Goal: Task Accomplishment & Management: Manage account settings

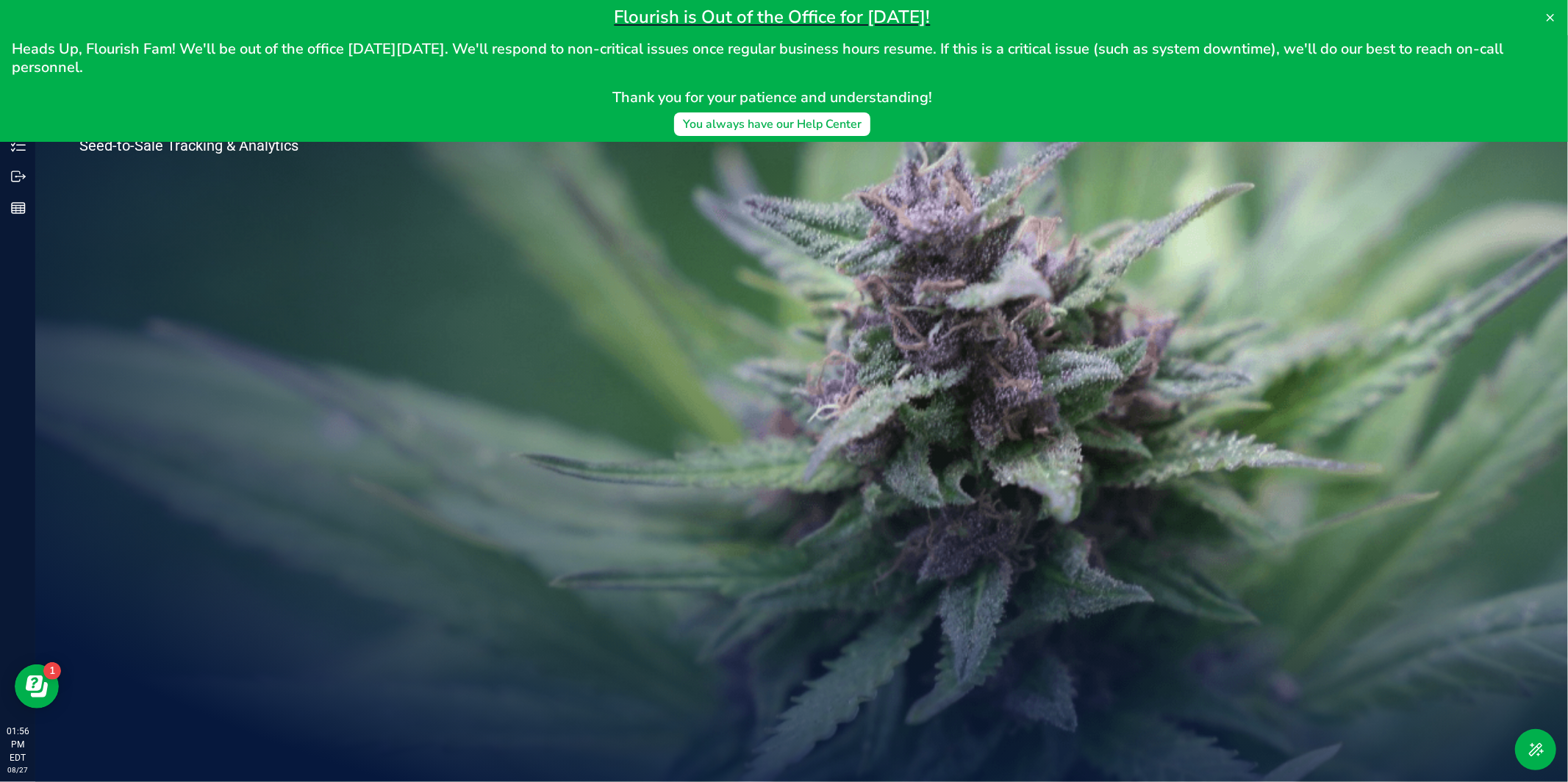
click at [1376, 19] on h1 "Flourish is Out of the Office for [DATE]!" at bounding box center [772, 17] width 1521 height 22
click at [1555, 16] on icon at bounding box center [1550, 18] width 12 height 12
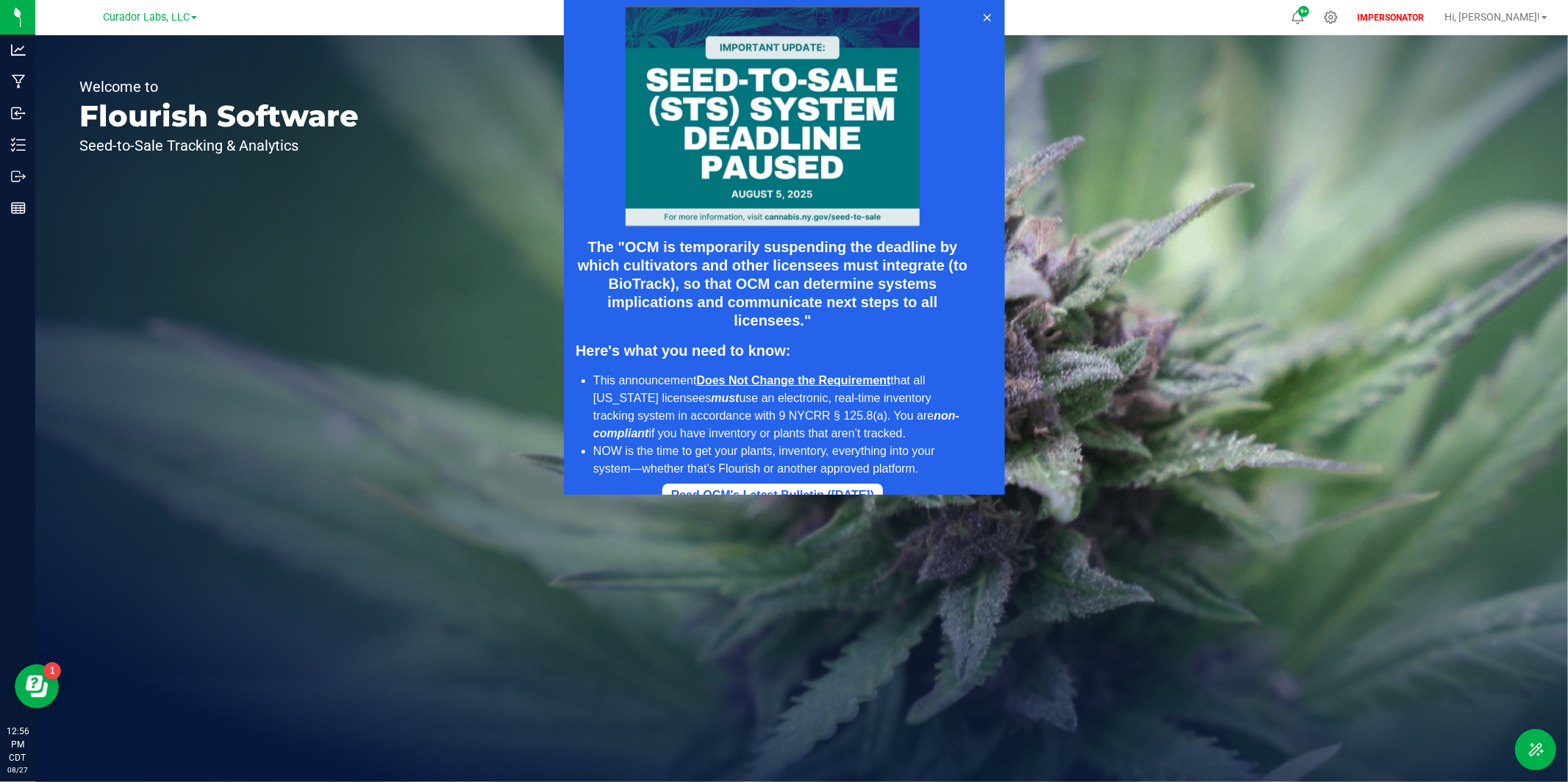
drag, startPoint x: 1372, startPoint y: 18, endPoint x: 1347, endPoint y: 25, distance: 26.0
click at [1372, 18] on div at bounding box center [784, 248] width 1568 height 495
click at [992, 14] on button at bounding box center [986, 18] width 24 height 24
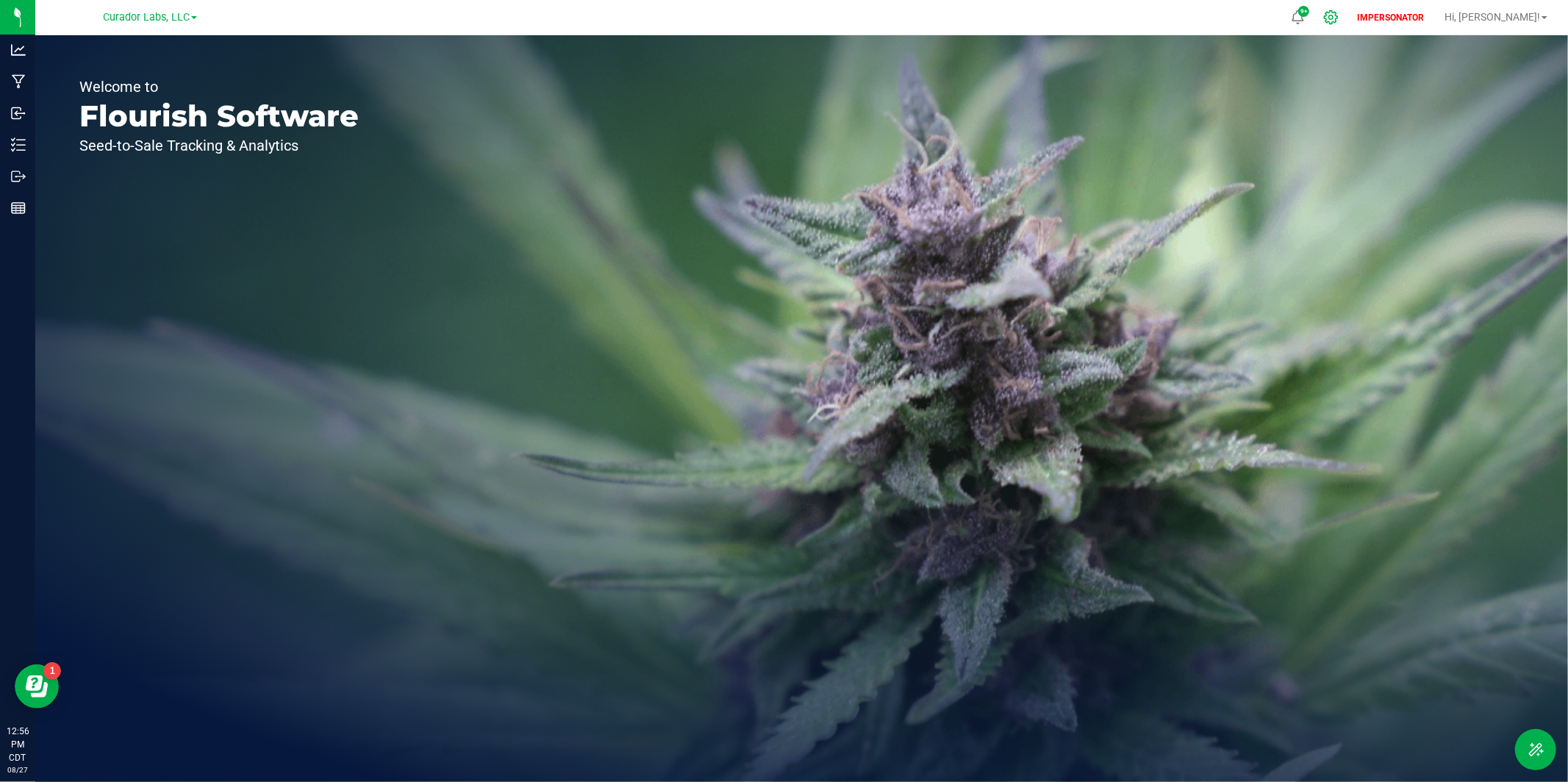
drag, startPoint x: 1375, startPoint y: 16, endPoint x: 1359, endPoint y: 16, distance: 16.0
click at [1338, 16] on icon at bounding box center [1331, 18] width 16 height 16
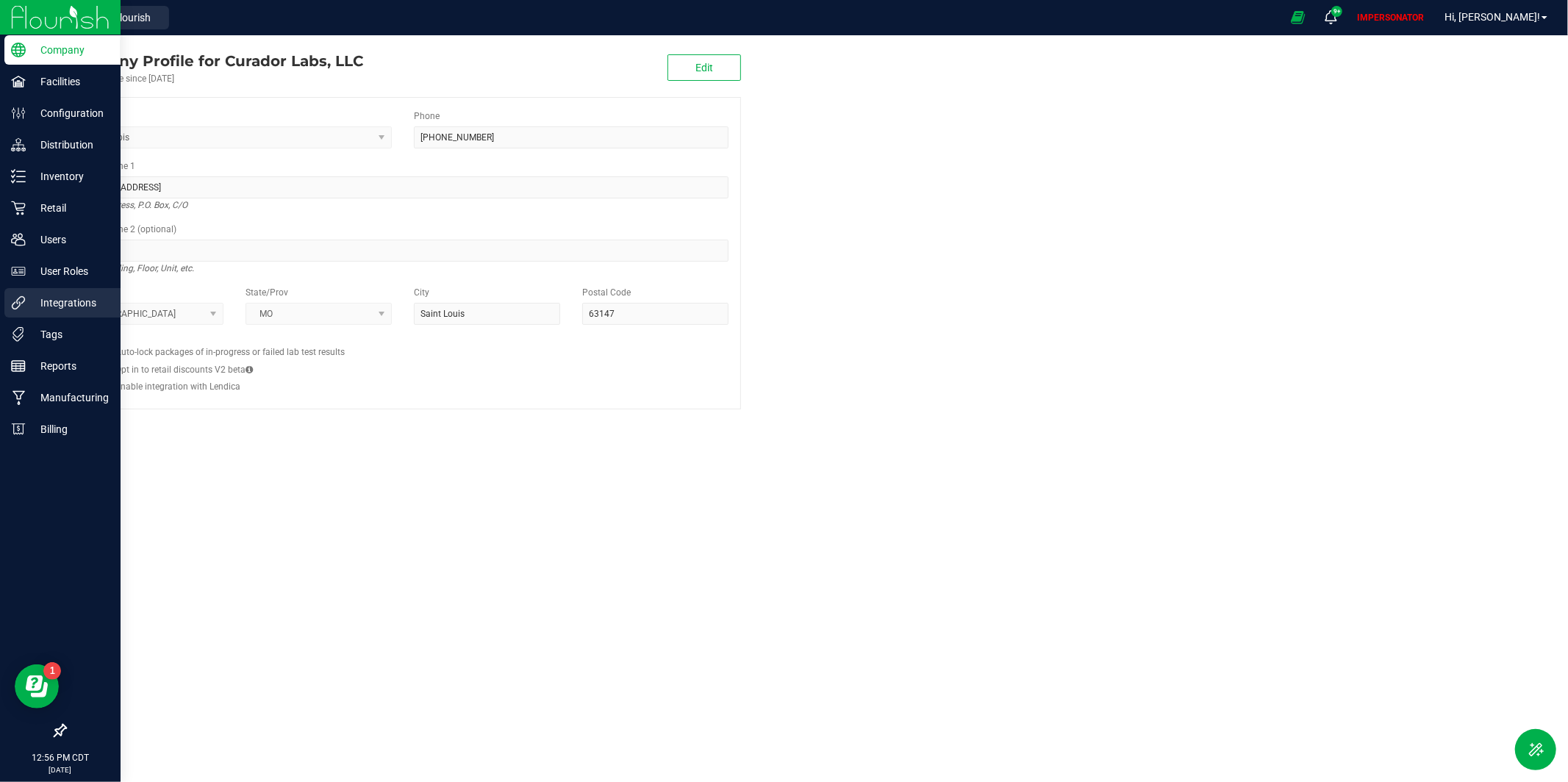
click at [53, 310] on p "Integrations" at bounding box center [69, 303] width 88 height 18
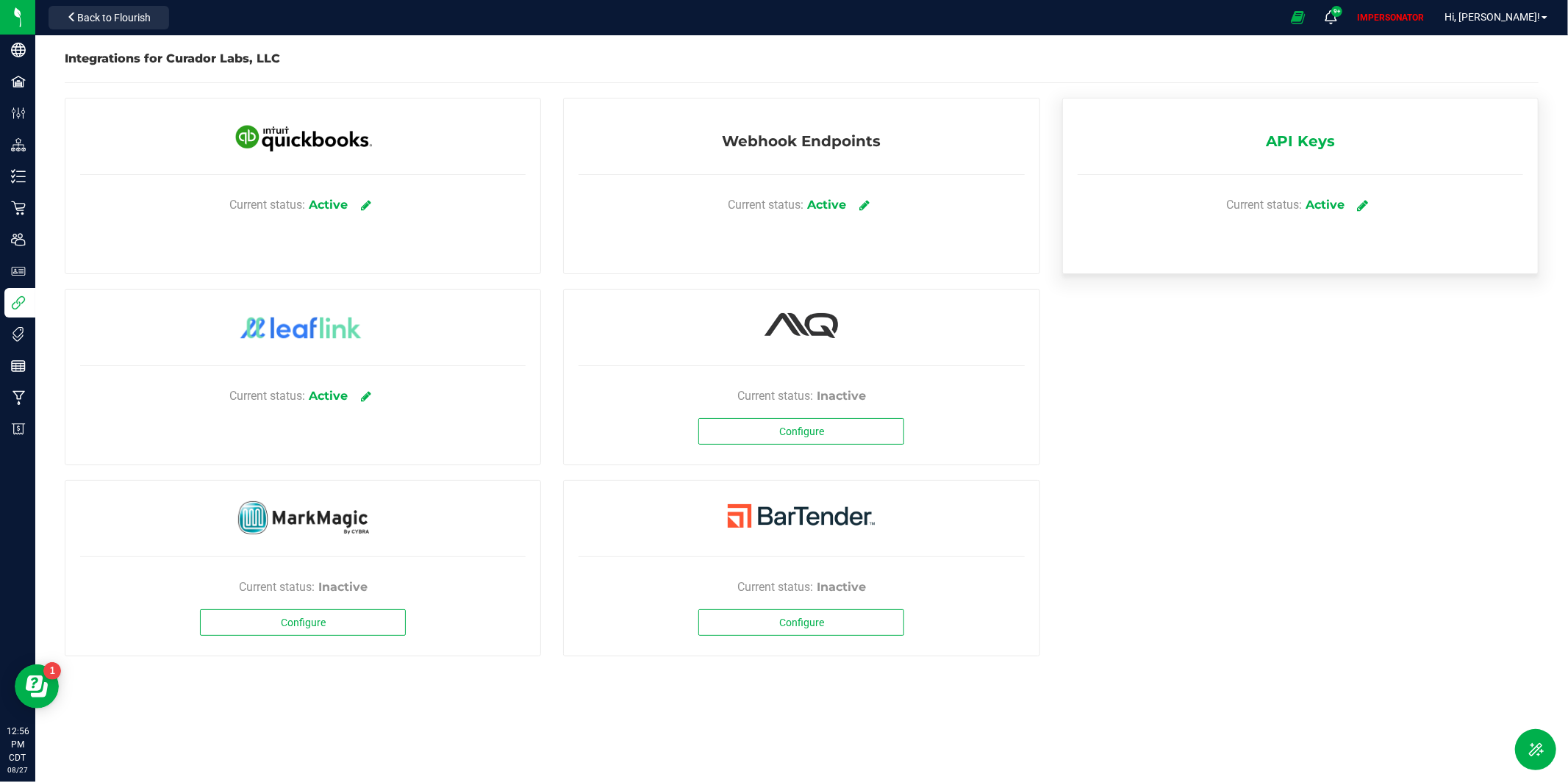
click at [1361, 205] on icon at bounding box center [1363, 204] width 11 height 13
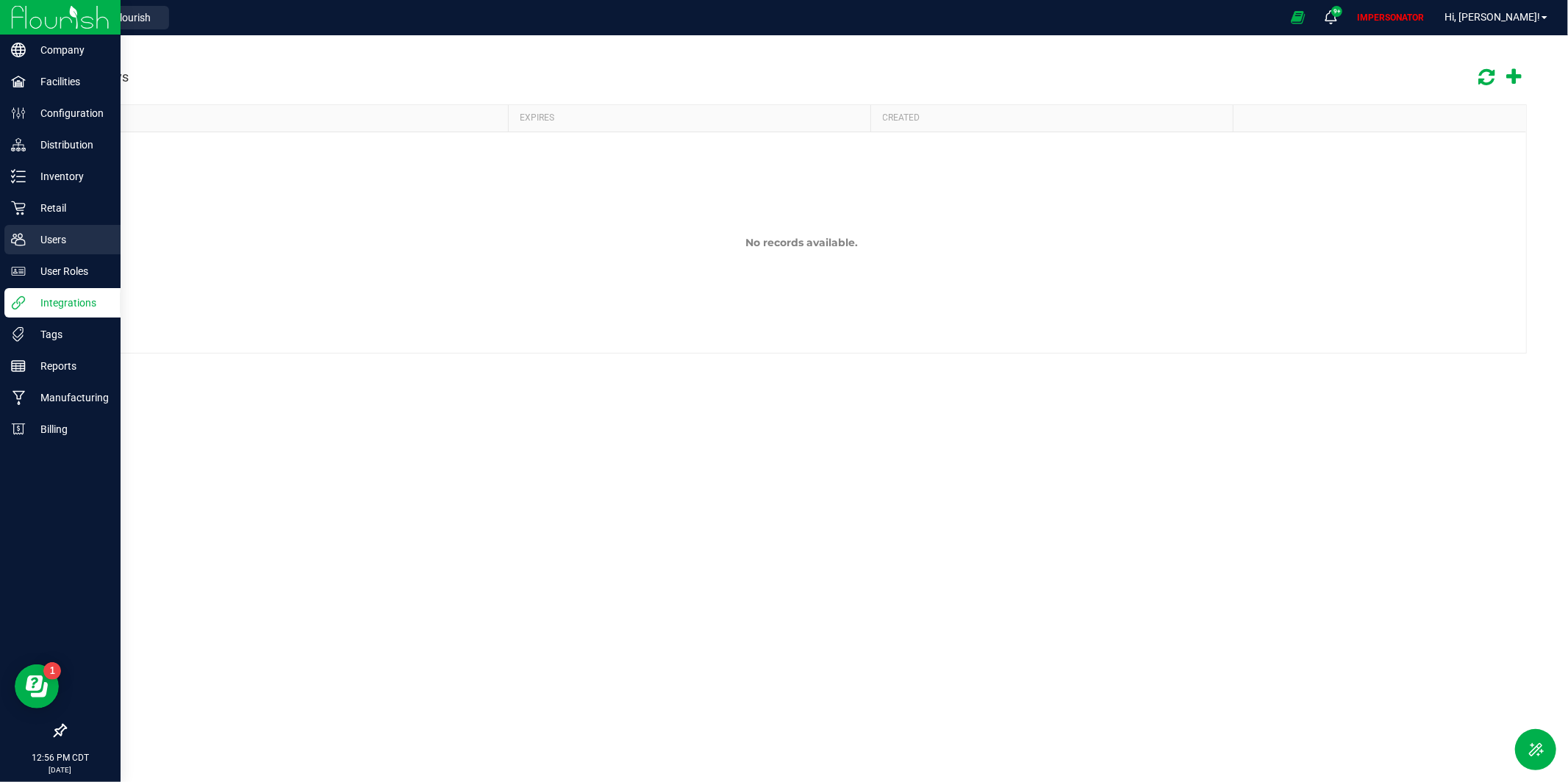
click at [11, 239] on icon at bounding box center [18, 240] width 15 height 15
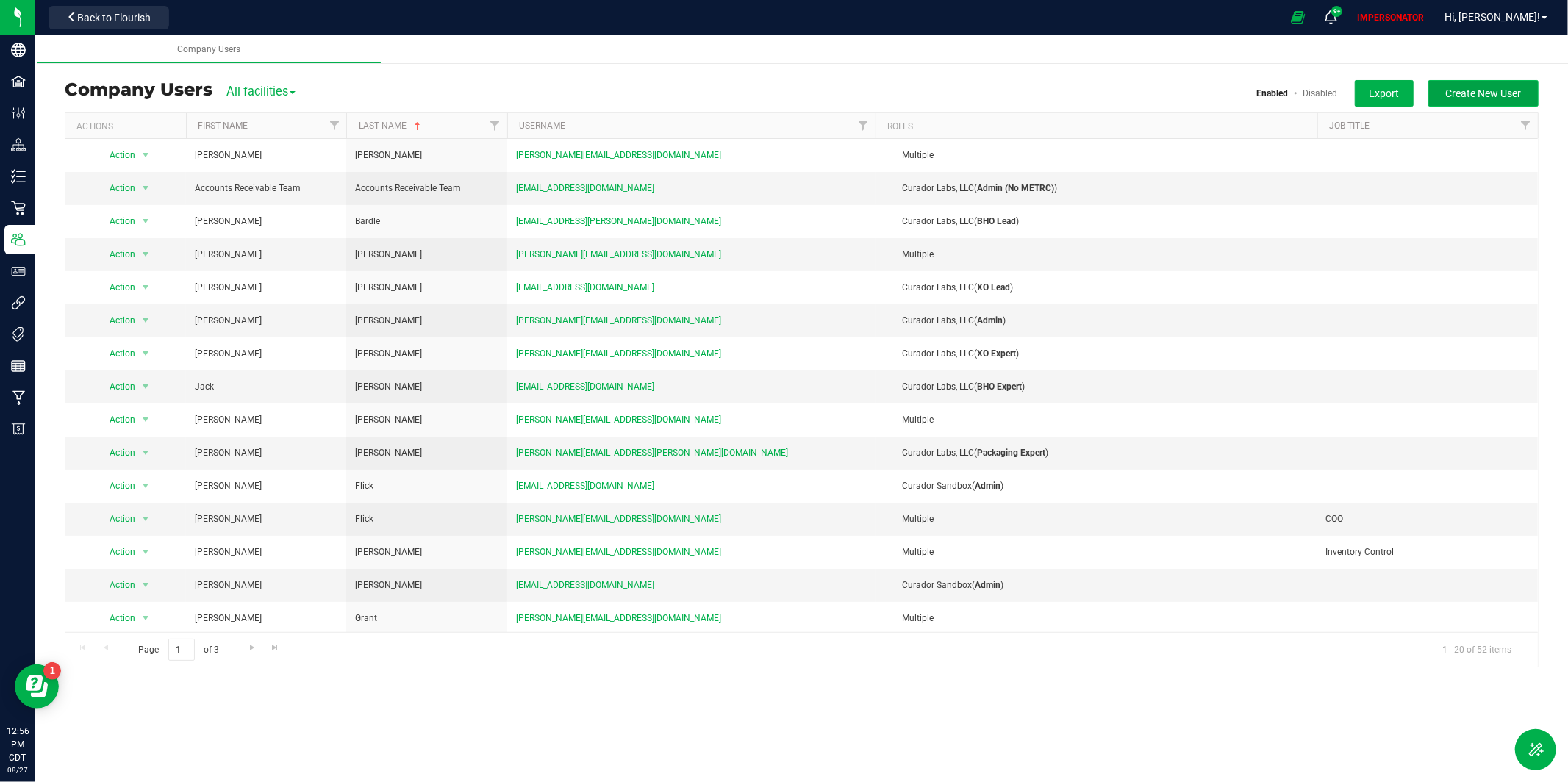
click at [1498, 91] on span "Create New User" at bounding box center [1483, 94] width 76 height 12
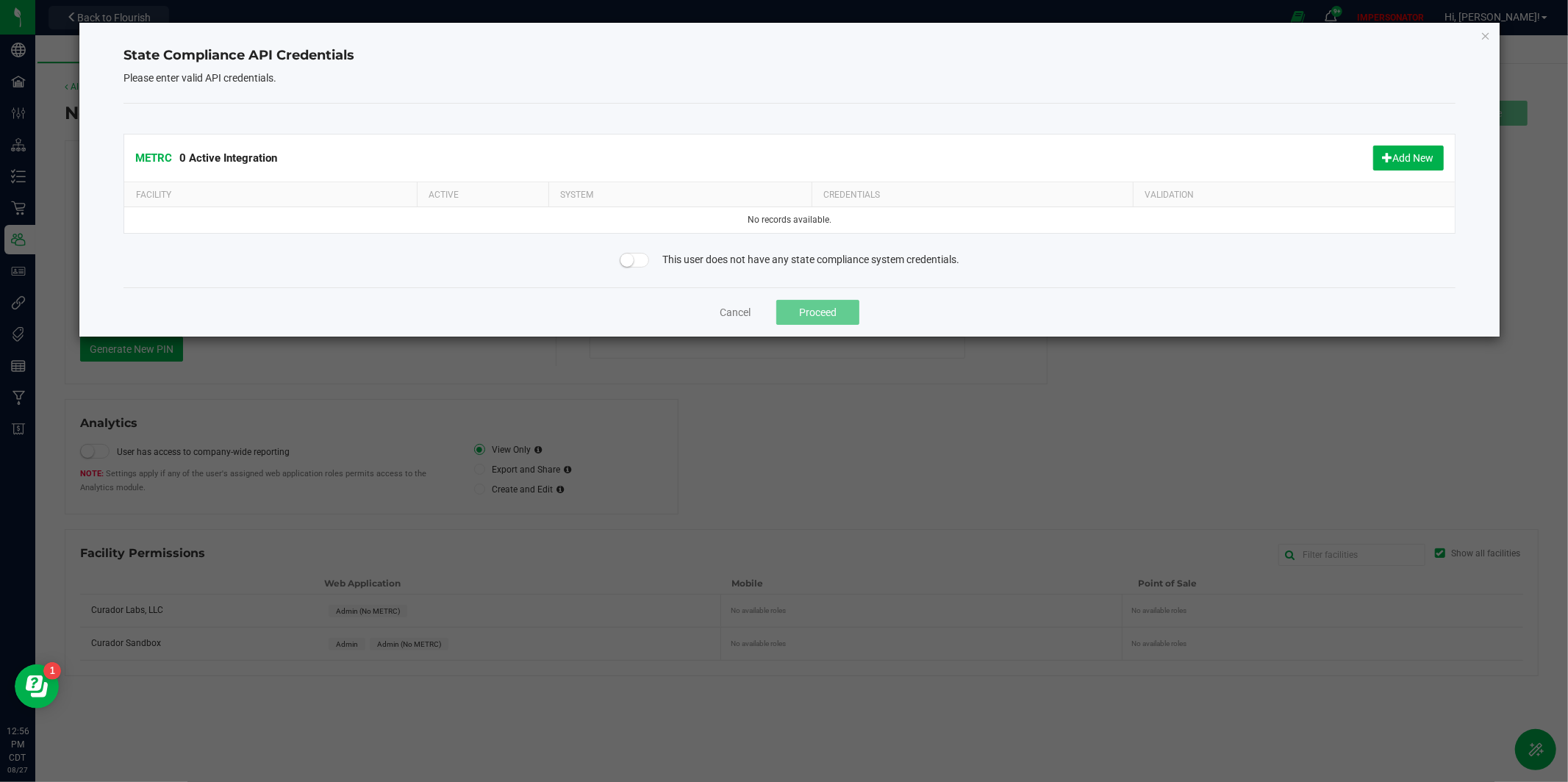
drag, startPoint x: 641, startPoint y: 261, endPoint x: 675, endPoint y: 278, distance: 38.0
click at [643, 261] on span at bounding box center [634, 259] width 30 height 15
click at [801, 308] on button "Proceed" at bounding box center [818, 312] width 83 height 25
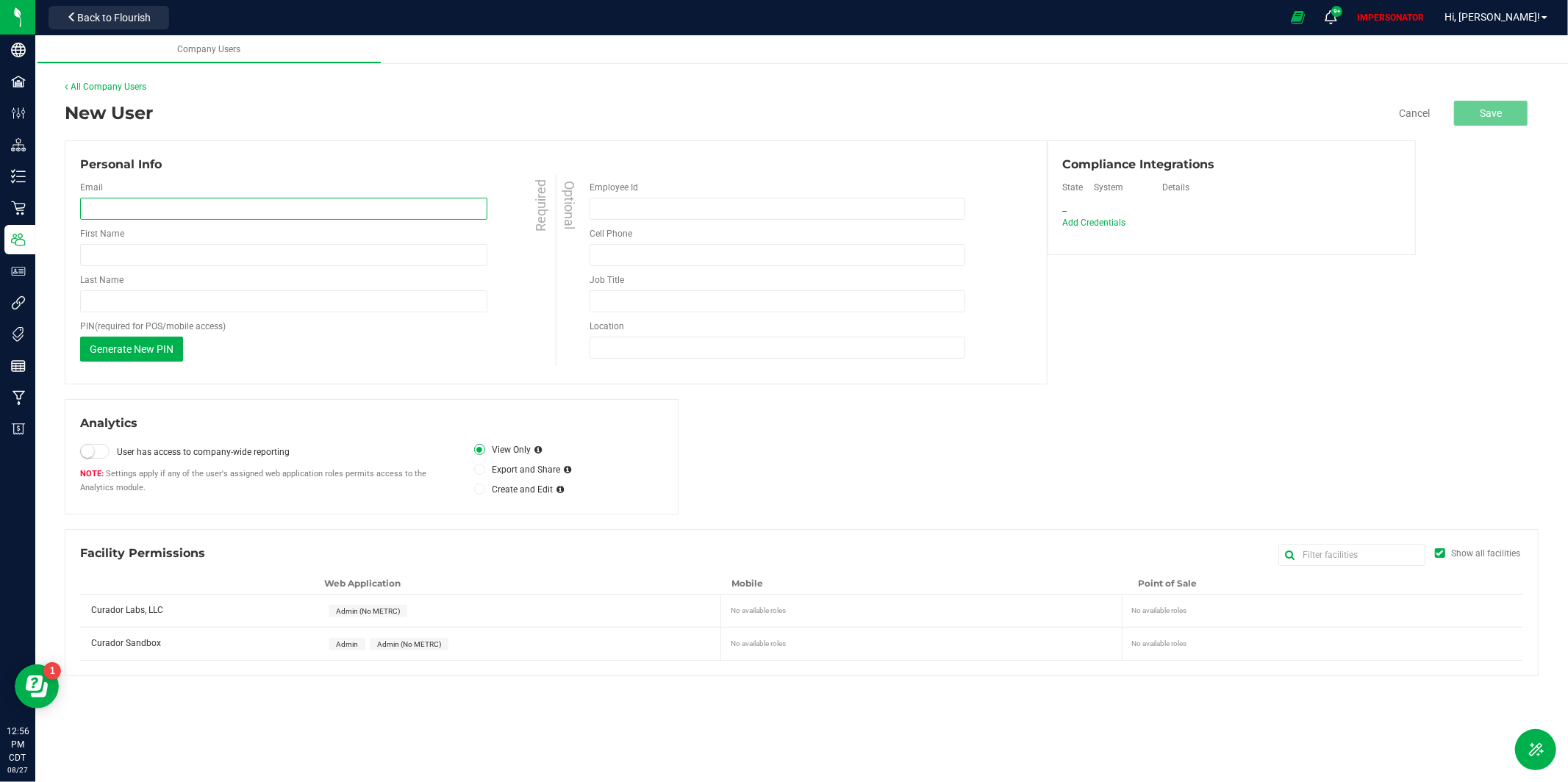
click at [239, 209] on input "email" at bounding box center [283, 209] width 407 height 22
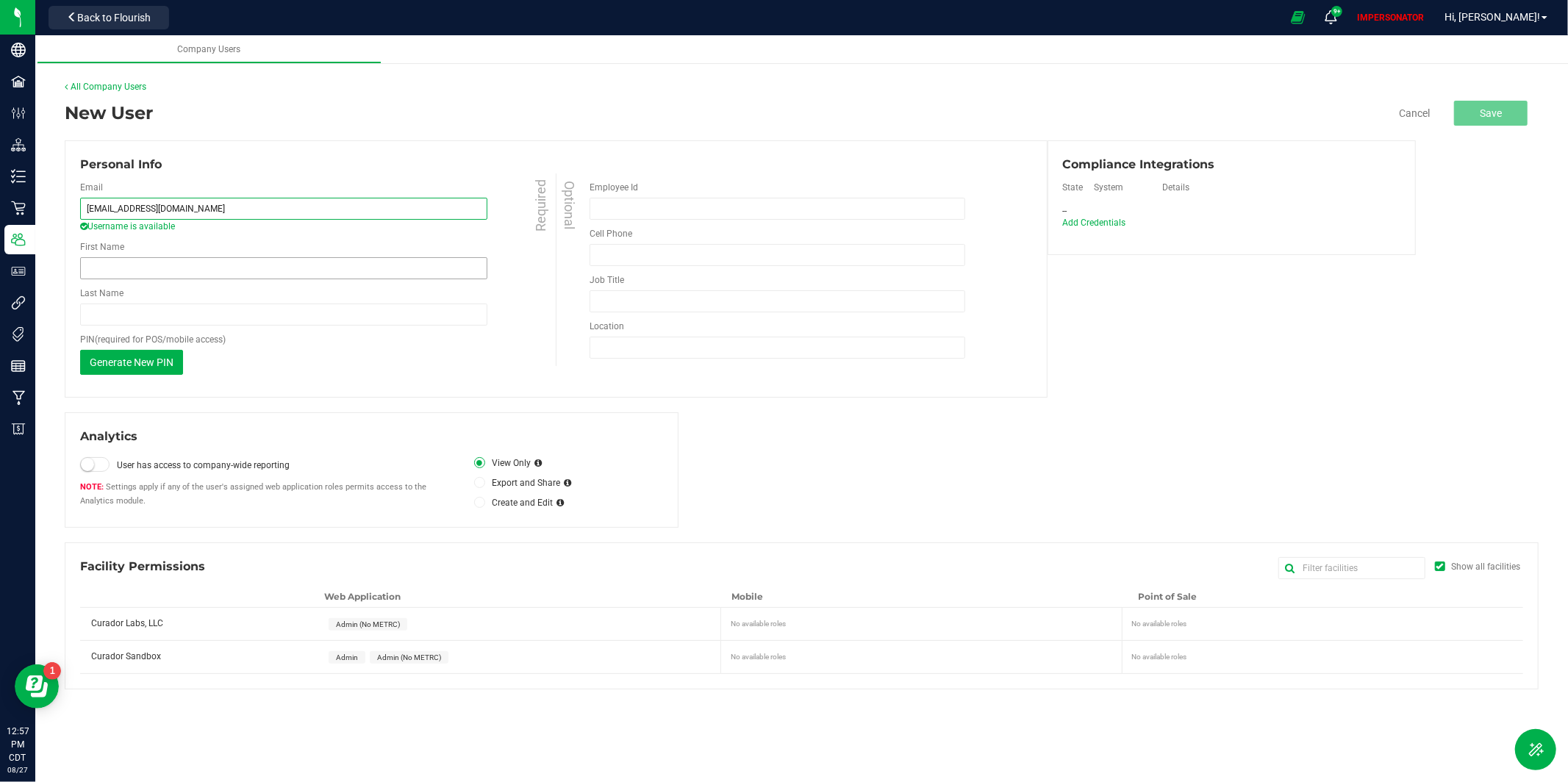
type input "[EMAIL_ADDRESS][DOMAIN_NAME]"
click at [247, 269] on input "First Name" at bounding box center [283, 268] width 407 height 22
type input "API"
type input "Testing"
click at [385, 623] on span "Admin (No METRC)" at bounding box center [368, 624] width 64 height 8
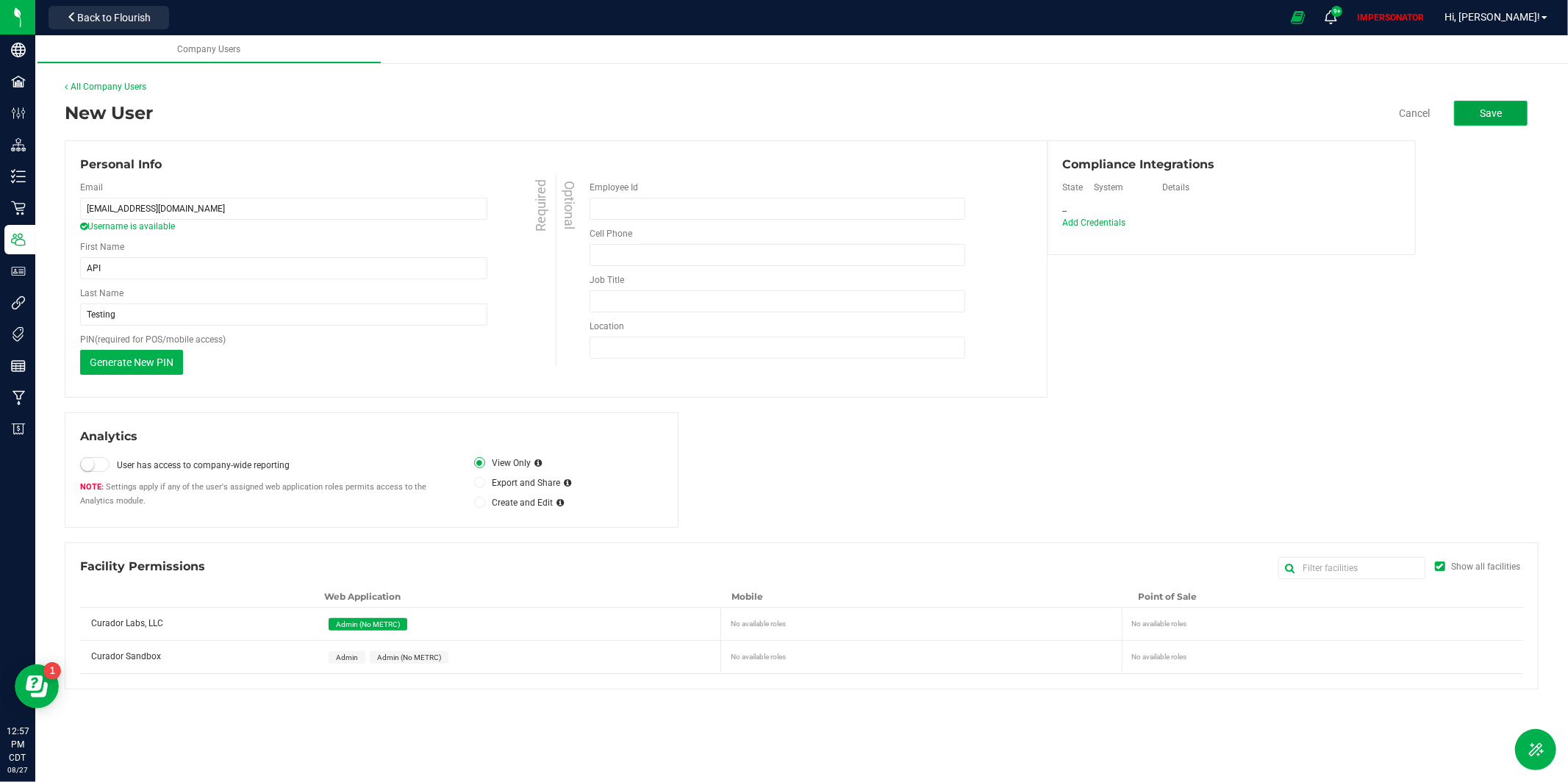
click at [1501, 114] on span "Save" at bounding box center [1490, 113] width 22 height 12
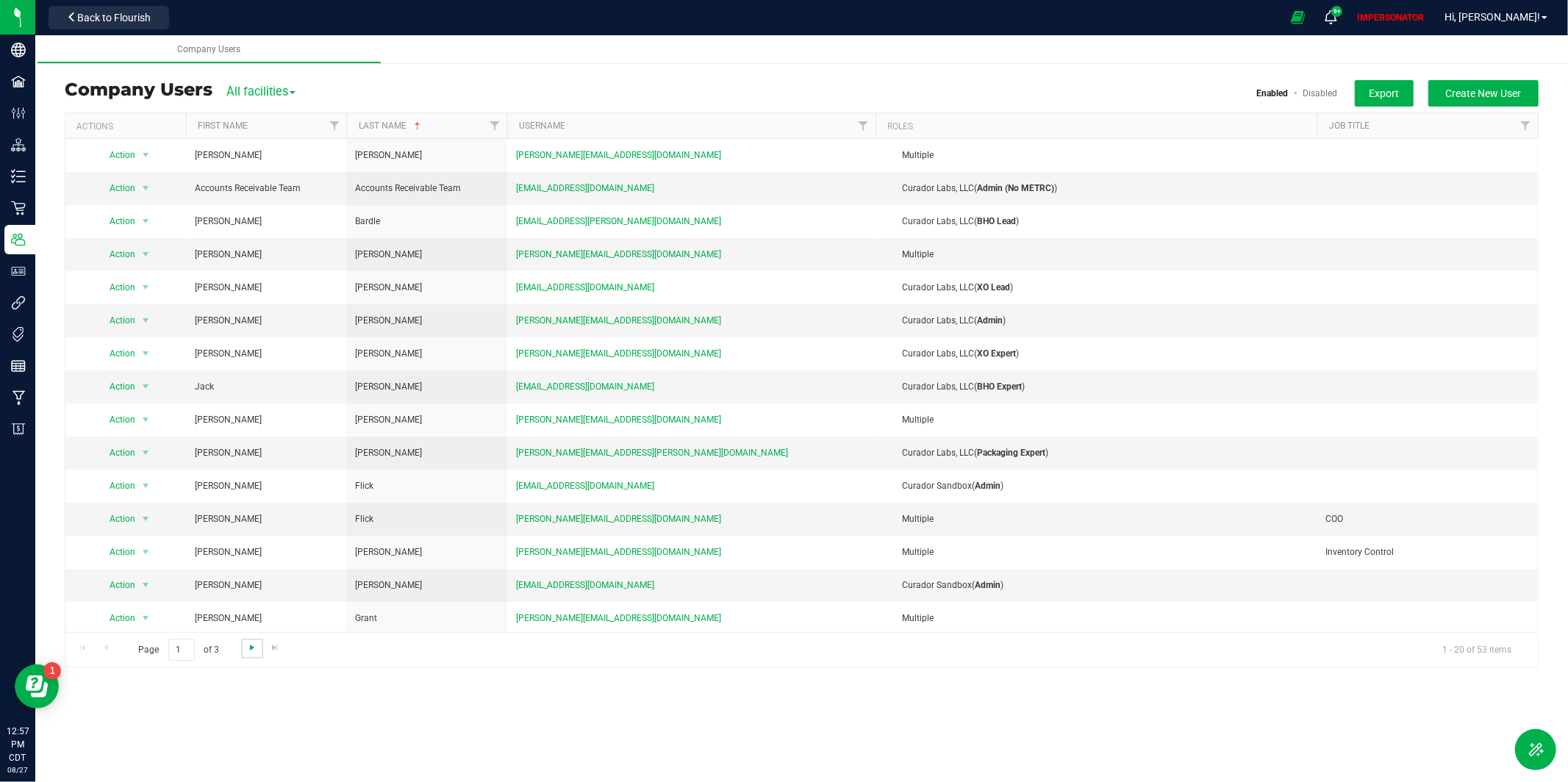
click at [255, 651] on span "Go to the next page" at bounding box center [252, 648] width 12 height 12
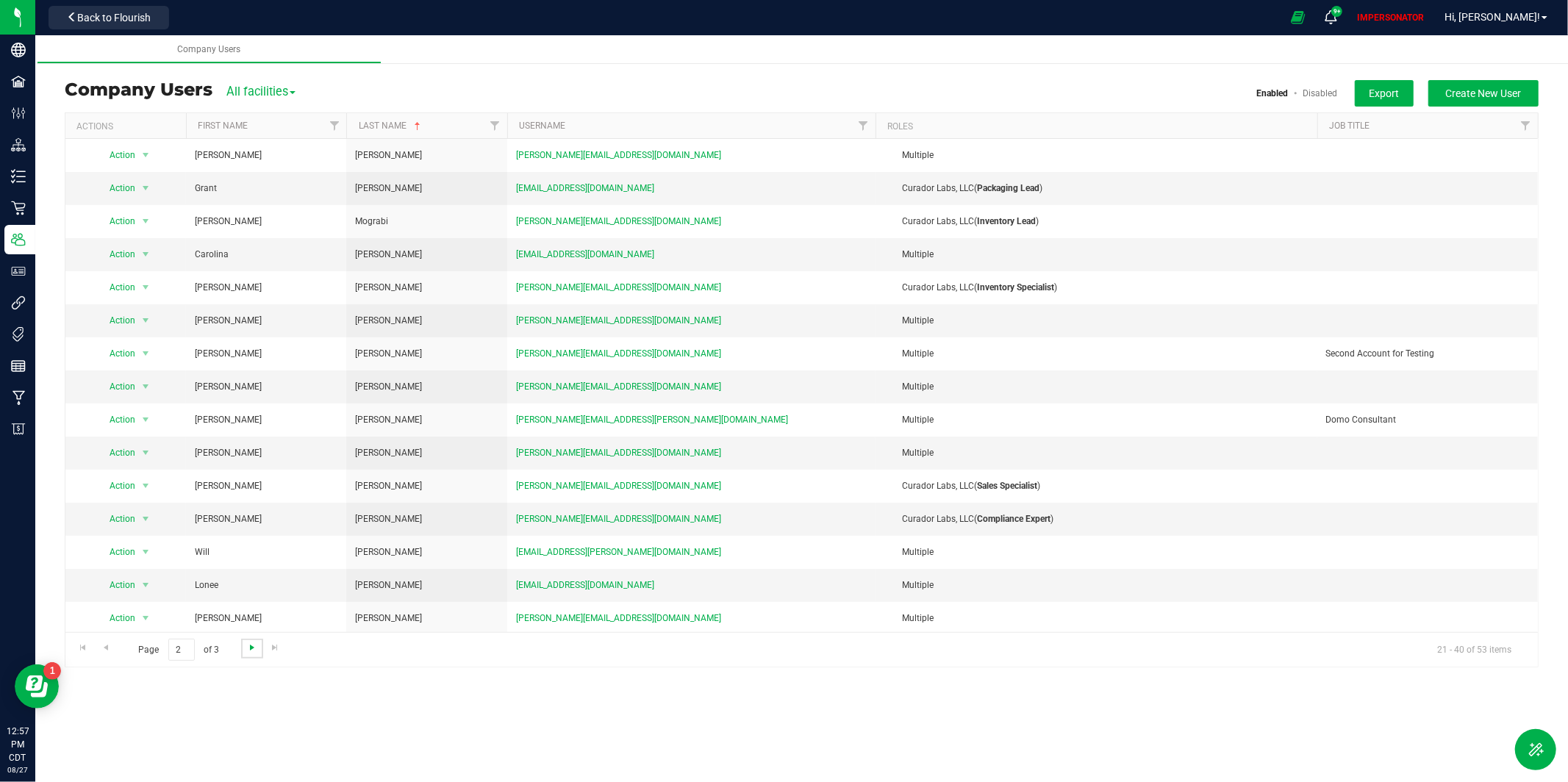
click at [249, 652] on span "Go to the next page" at bounding box center [252, 648] width 12 height 12
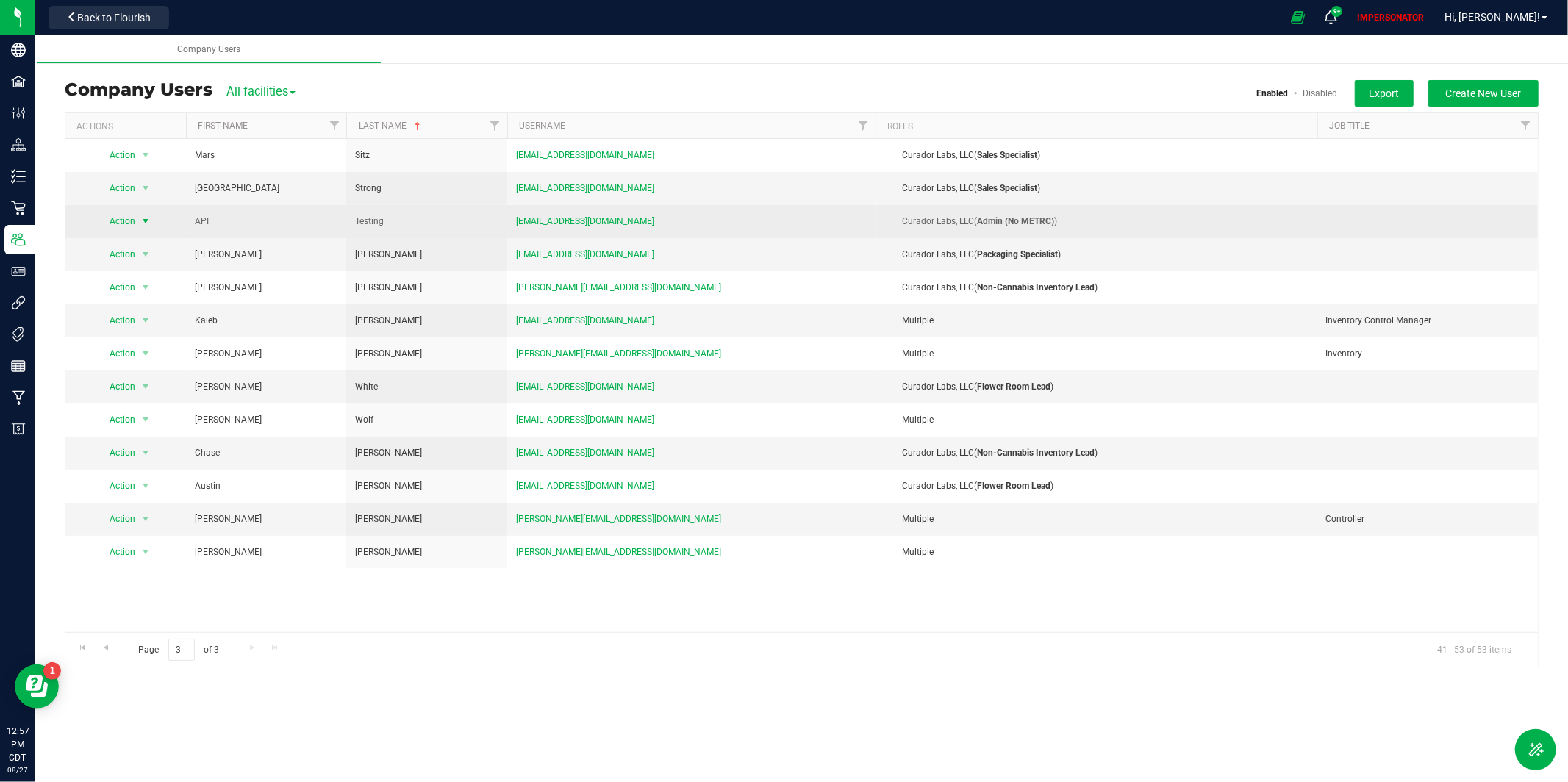
click at [119, 227] on span "Action" at bounding box center [116, 221] width 40 height 21
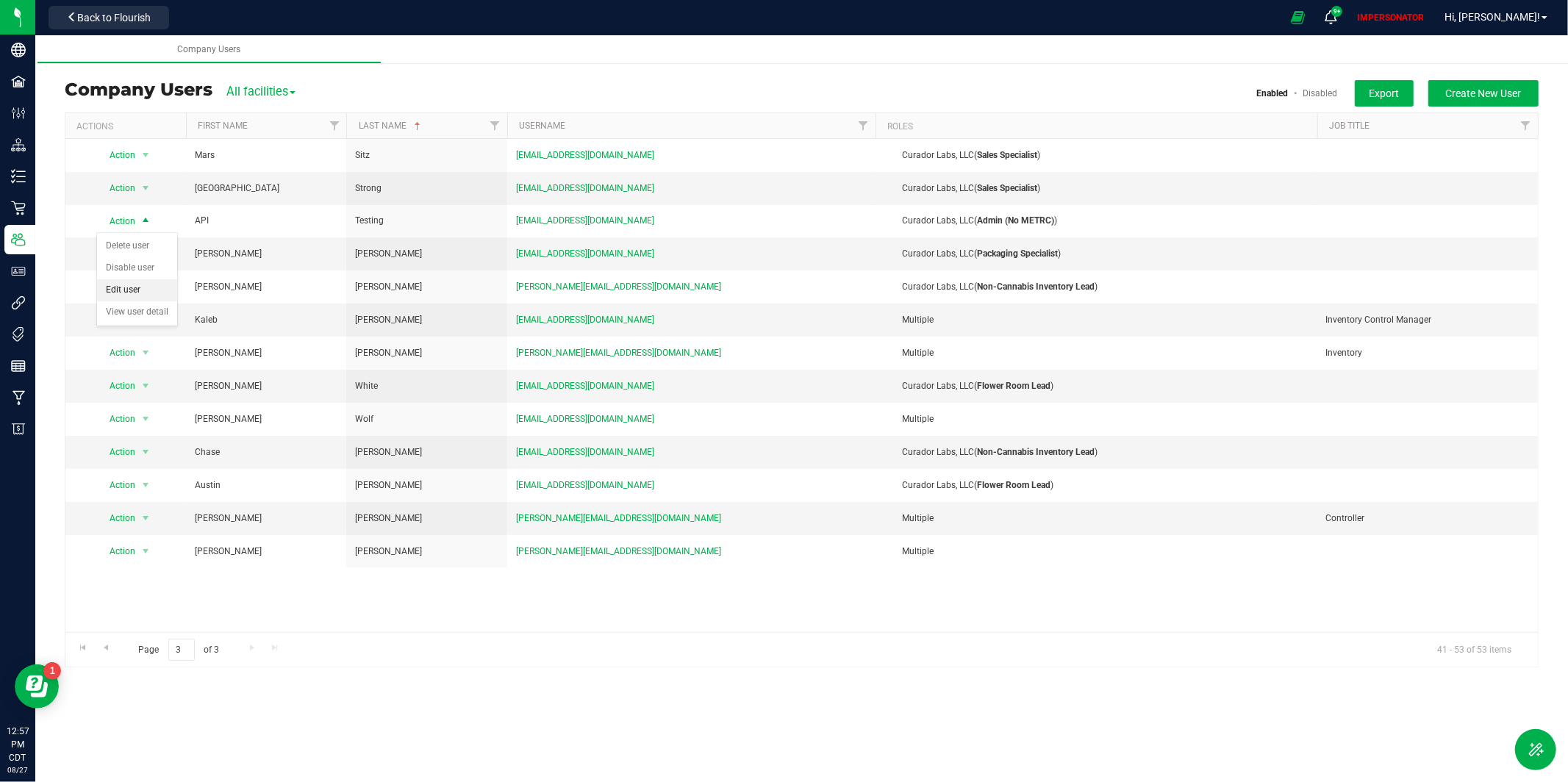
click at [138, 296] on li "Edit user" at bounding box center [136, 290] width 80 height 22
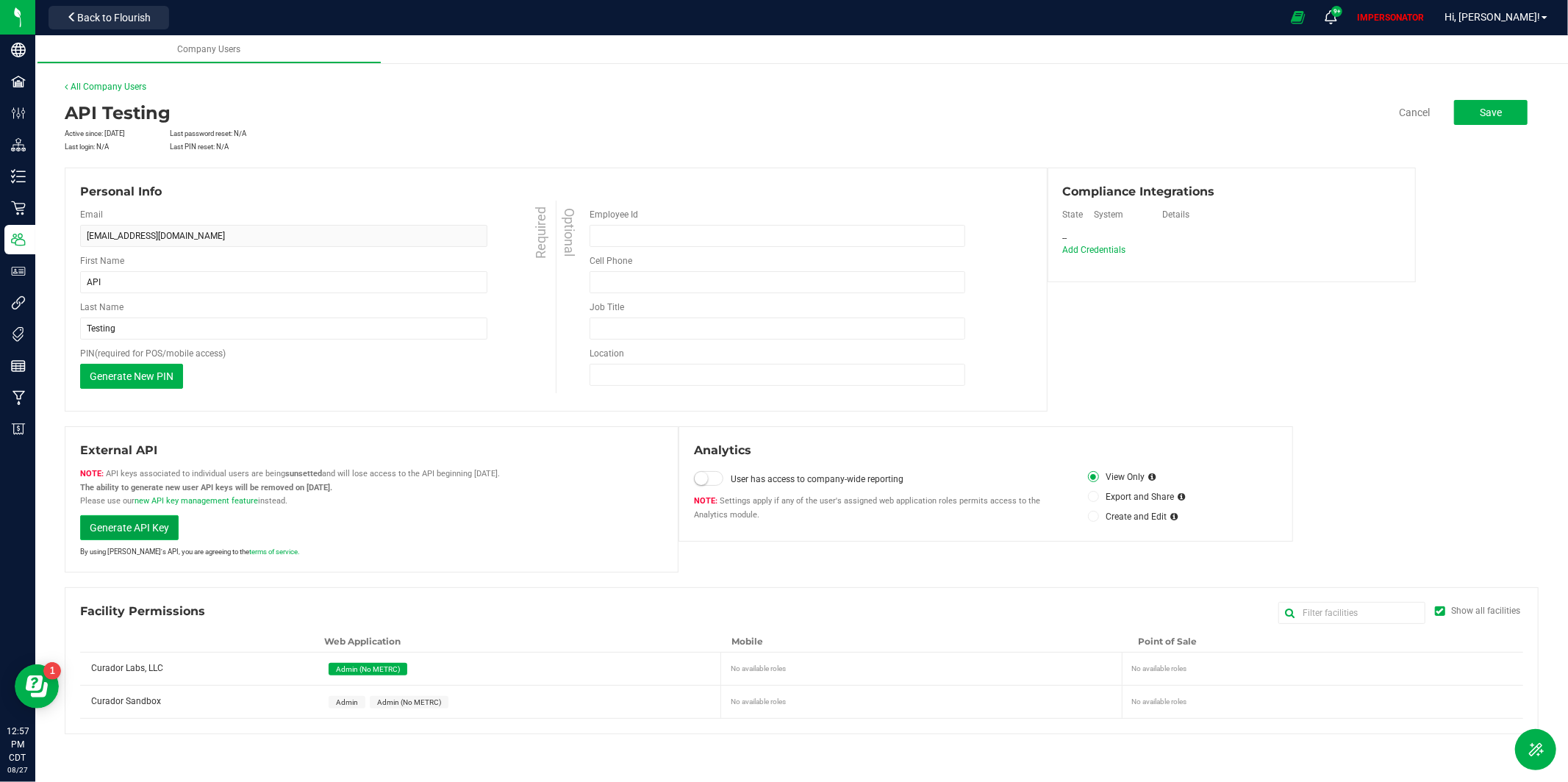
click at [119, 524] on span "Generate API Key" at bounding box center [129, 528] width 80 height 12
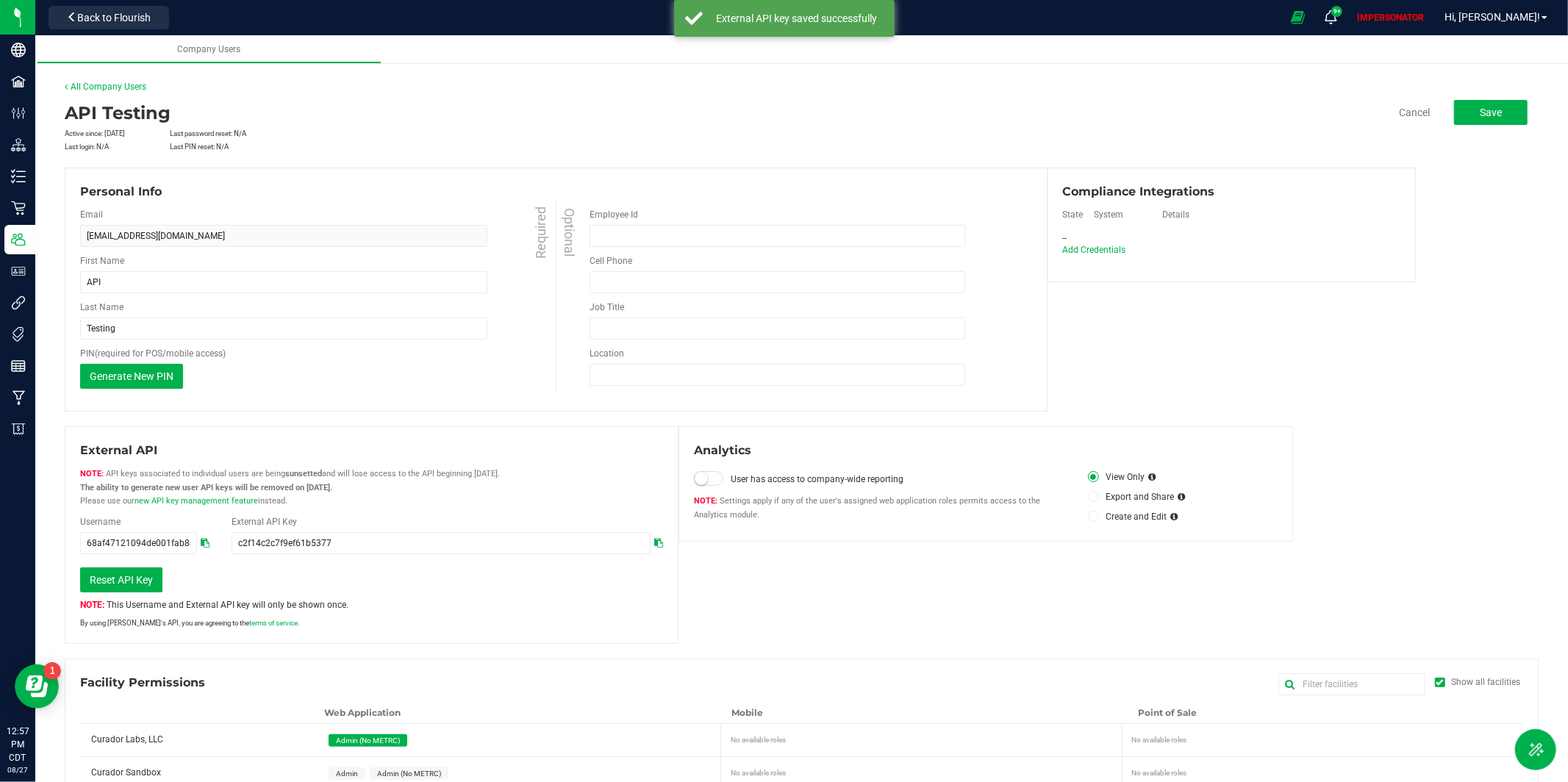
click at [208, 539] on icon at bounding box center [204, 542] width 9 height 9
click at [662, 542] on icon at bounding box center [658, 542] width 9 height 9
drag, startPoint x: 1509, startPoint y: 15, endPoint x: 1519, endPoint y: 25, distance: 14.1
click at [1509, 15] on span "Hi, [PERSON_NAME]!" at bounding box center [1492, 17] width 96 height 12
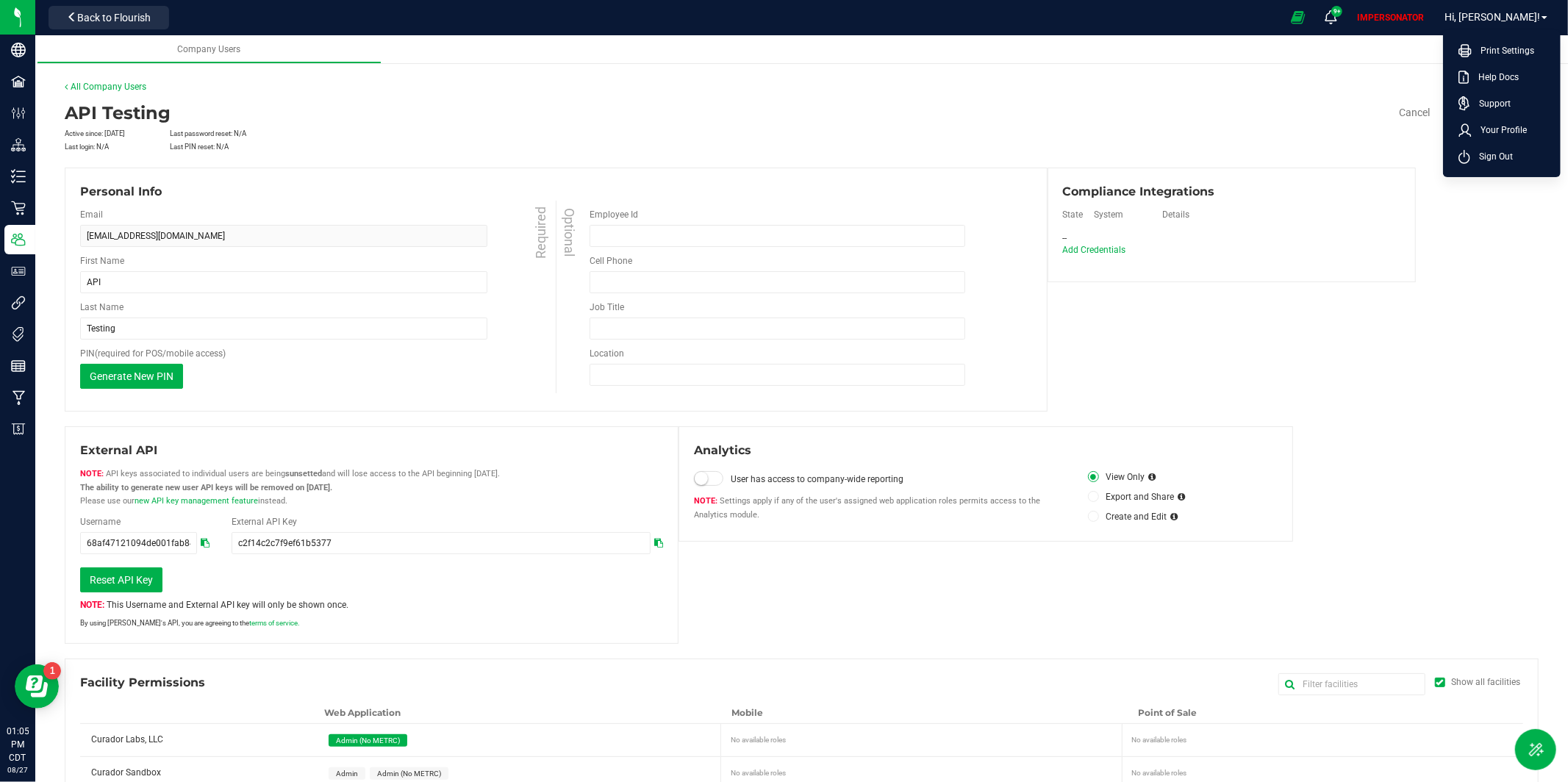
click at [1494, 162] on span "Sign Out" at bounding box center [1491, 156] width 42 height 15
